Goal: Check status: Check status

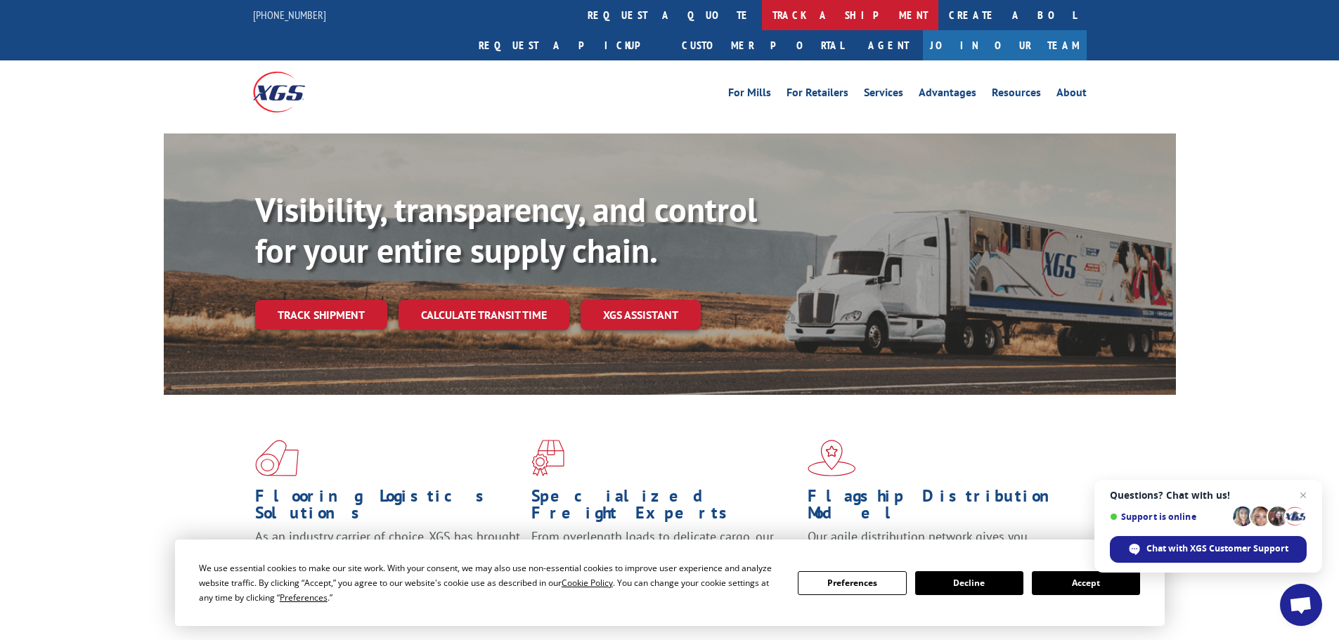
click at [762, 8] on link "track a shipment" at bounding box center [850, 15] width 176 height 30
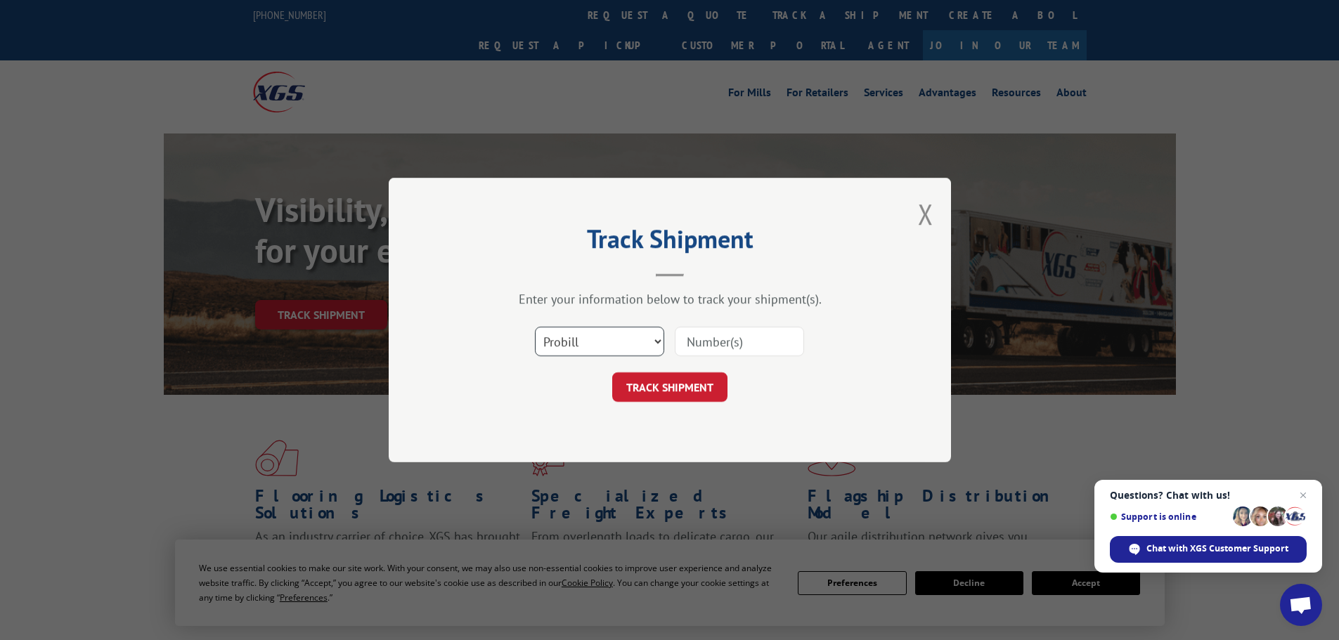
click at [617, 340] on select "Select category... Probill BOL PO" at bounding box center [599, 342] width 129 height 30
select select "bol"
click at [535, 327] on select "Select category... Probill BOL PO" at bounding box center [599, 342] width 129 height 30
click at [748, 342] on input at bounding box center [739, 342] width 129 height 30
paste input "477387"
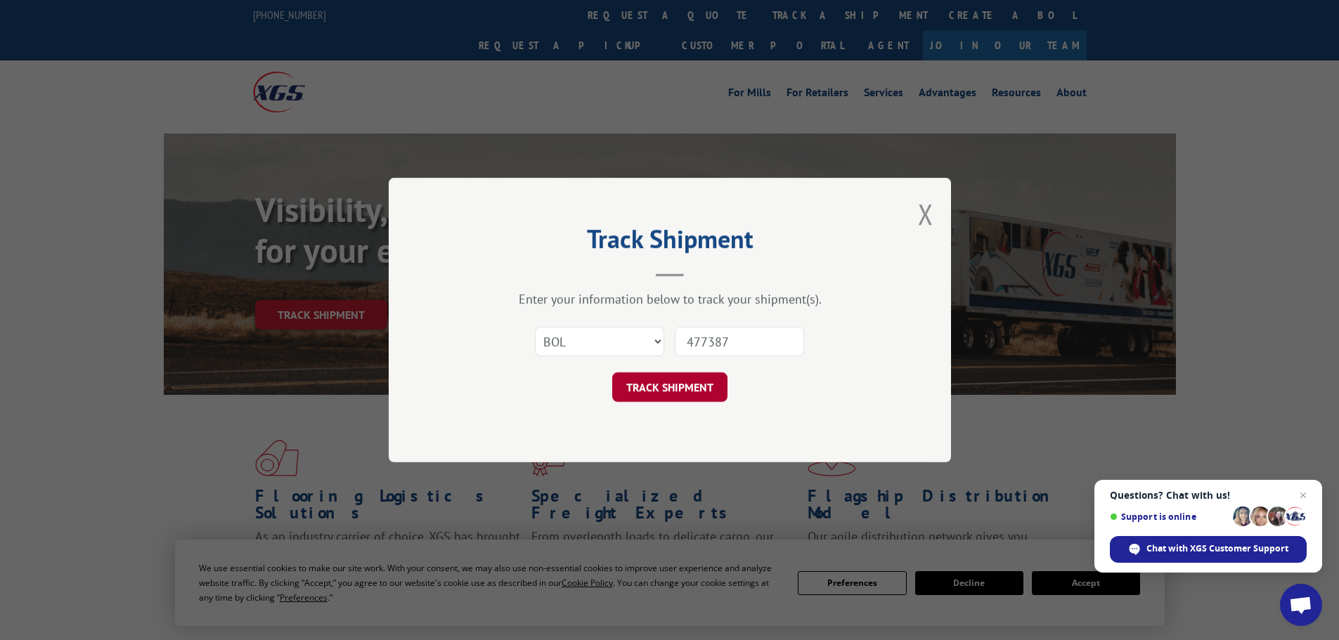
type input "477387"
click at [687, 386] on button "TRACK SHIPMENT" at bounding box center [669, 387] width 115 height 30
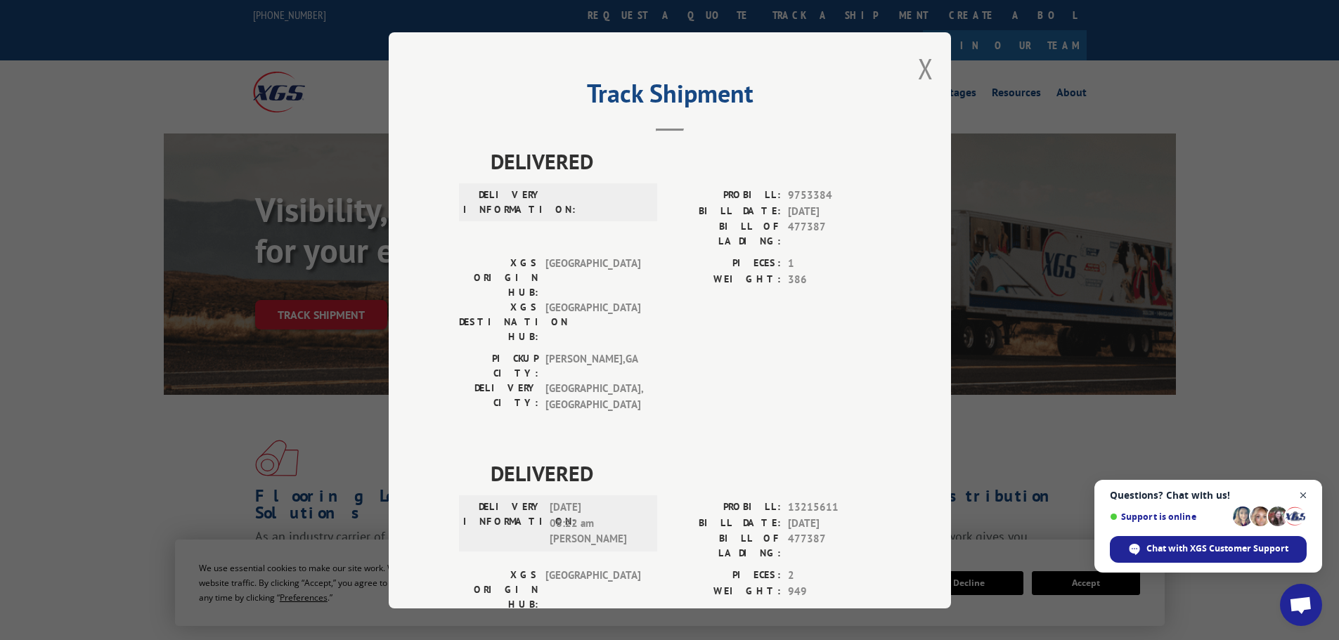
click at [1305, 494] on span "Close chat" at bounding box center [1303, 496] width 18 height 18
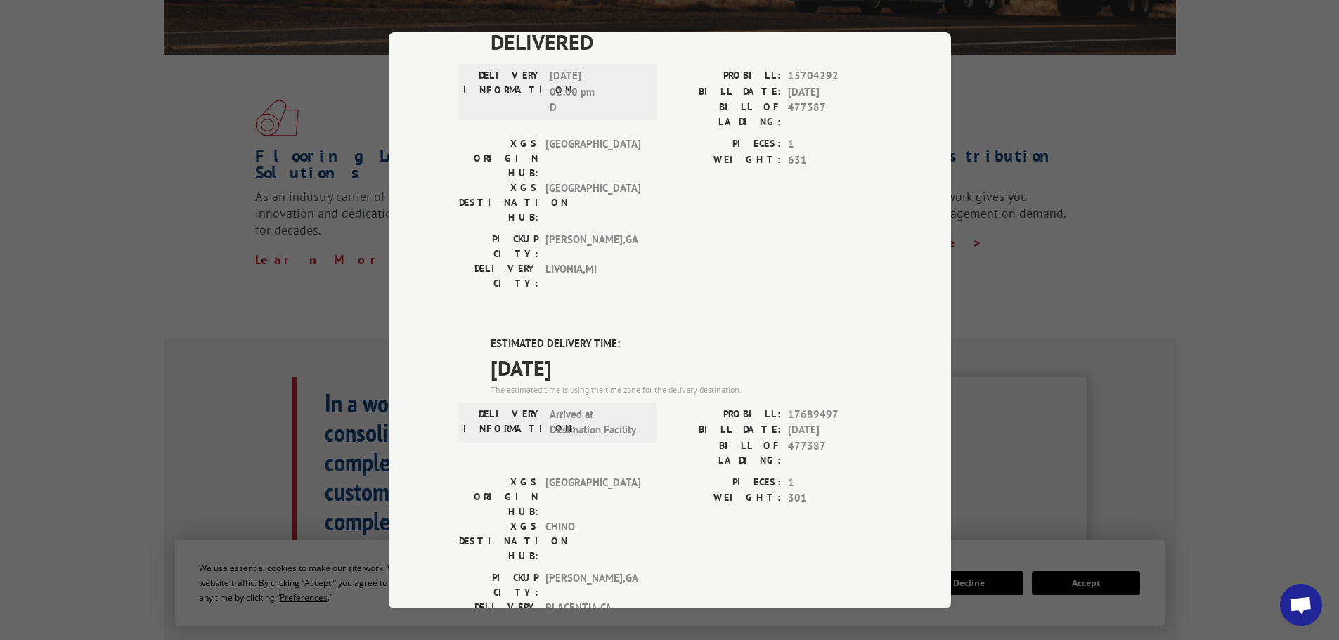
scroll to position [351, 0]
